Goal: Use online tool/utility: Utilize a website feature to perform a specific function

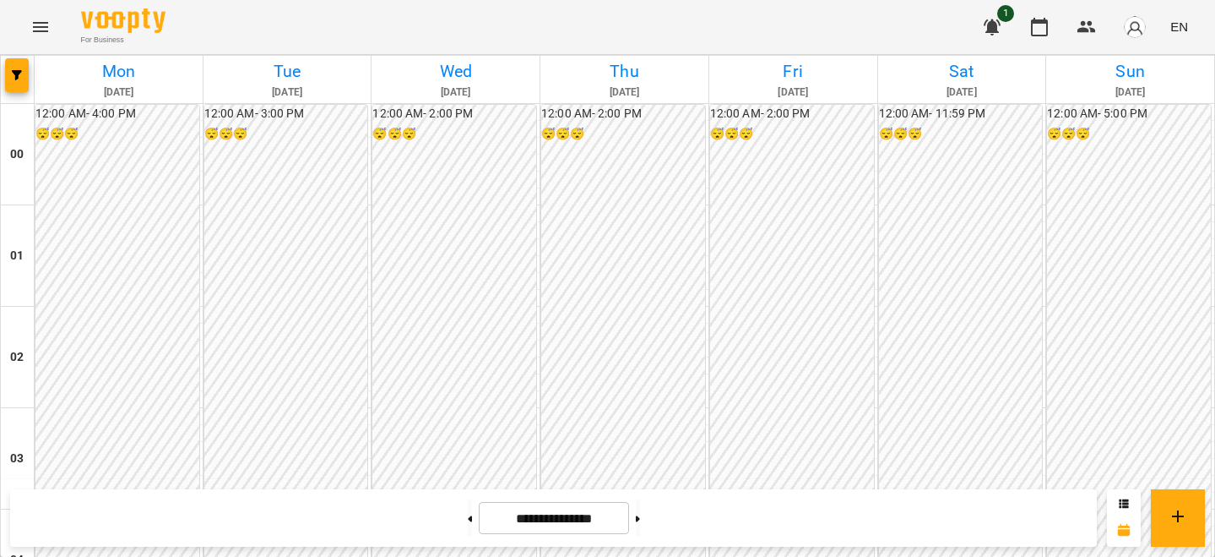
scroll to position [1589, 0]
click at [1126, 27] on img "button" at bounding box center [1135, 27] width 24 height 24
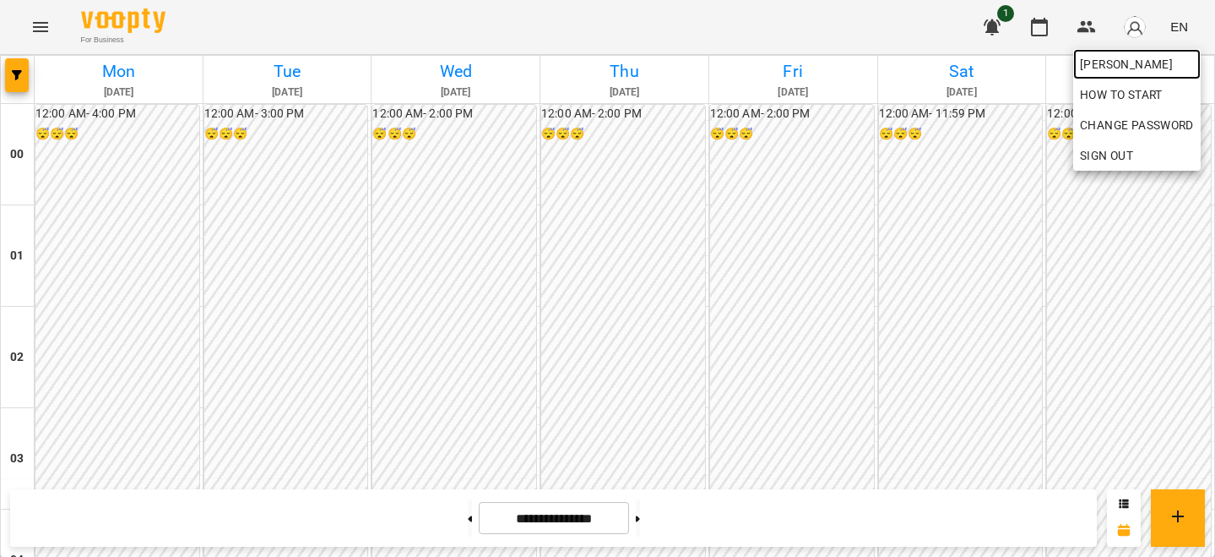
click at [1111, 52] on link "[PERSON_NAME]" at bounding box center [1138, 64] width 128 height 30
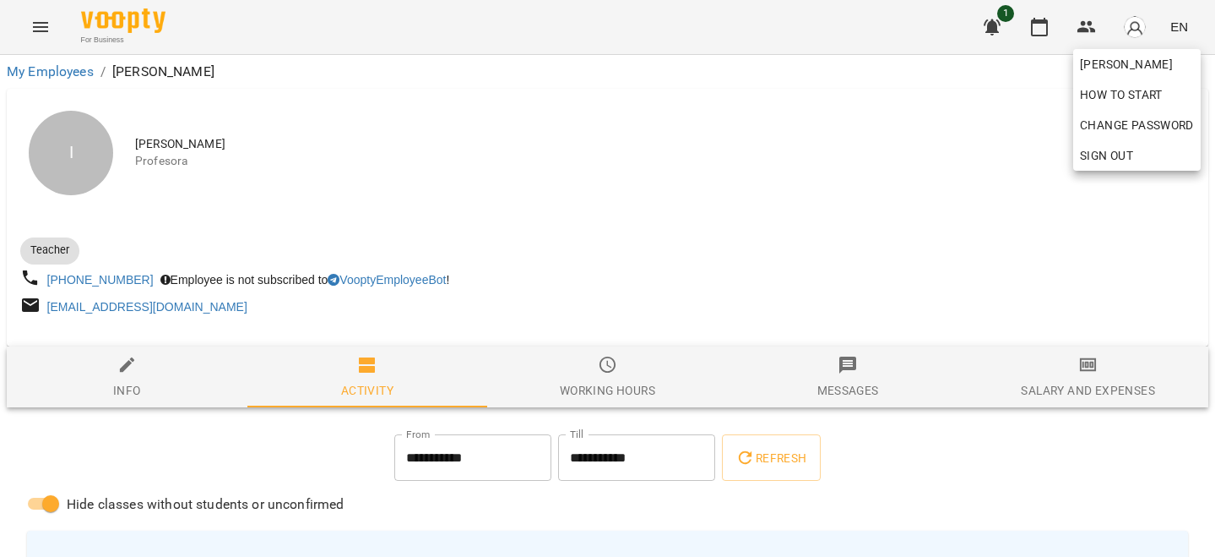
click at [1117, 345] on div at bounding box center [607, 278] width 1215 height 557
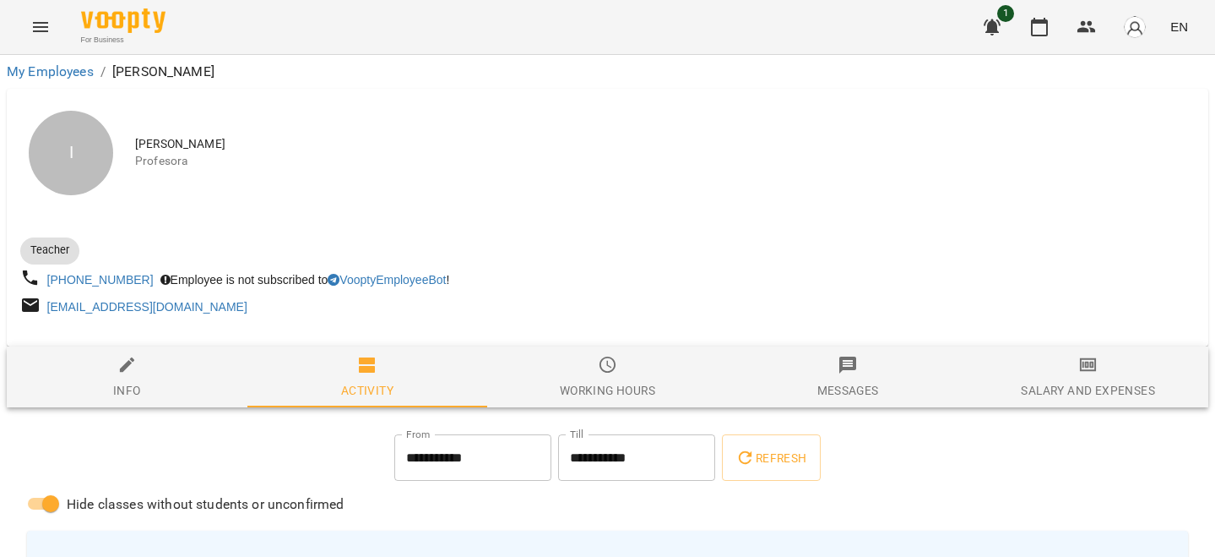
click at [1091, 367] on icon "button" at bounding box center [1089, 365] width 12 height 7
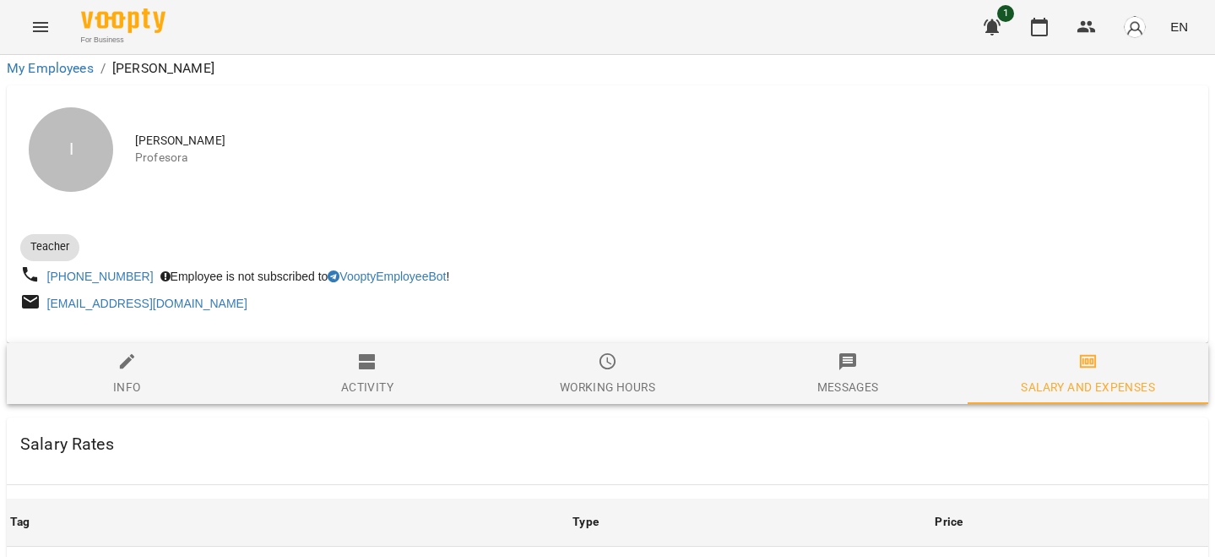
scroll to position [756, 0]
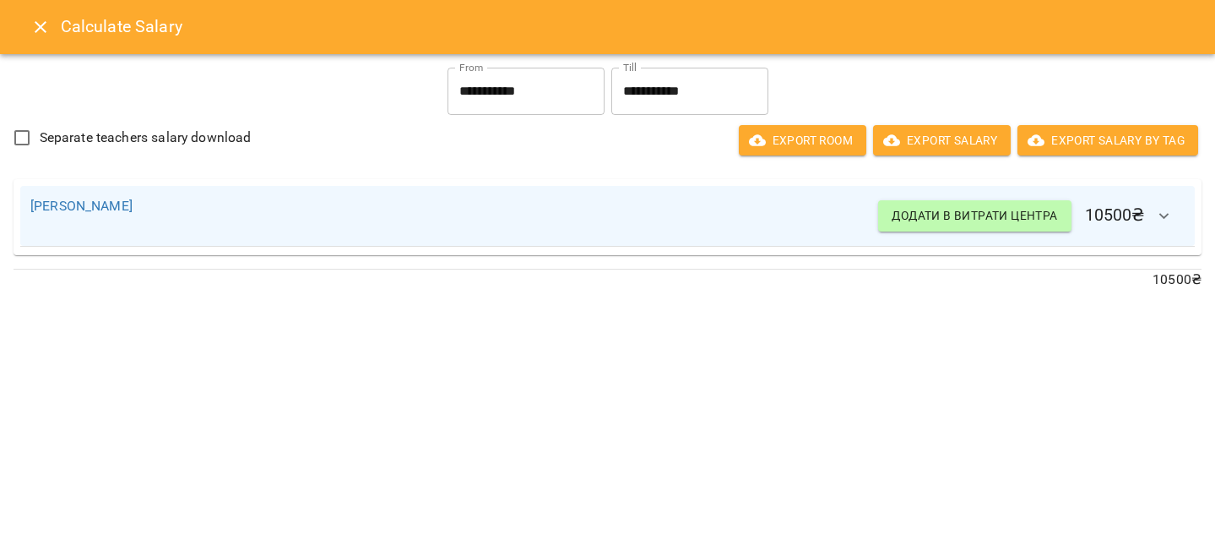
click at [30, 39] on button "Close" at bounding box center [40, 27] width 41 height 41
